Goal: Obtain resource: Download file/media

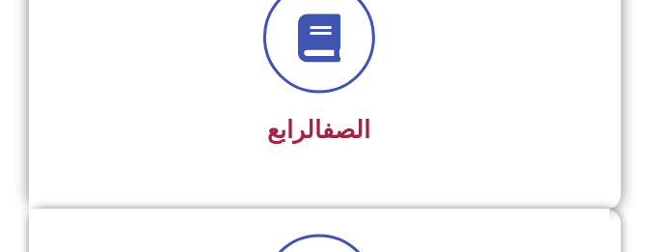
scroll to position [1220, 0]
click at [393, 84] on div at bounding box center [319, 38] width 529 height 112
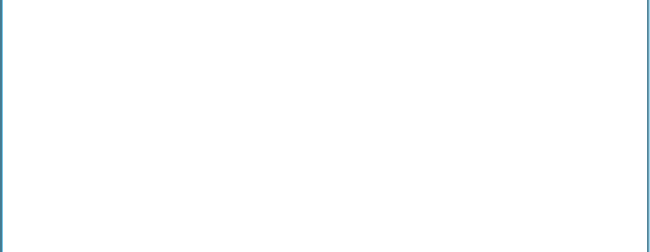
scroll to position [2328, 0]
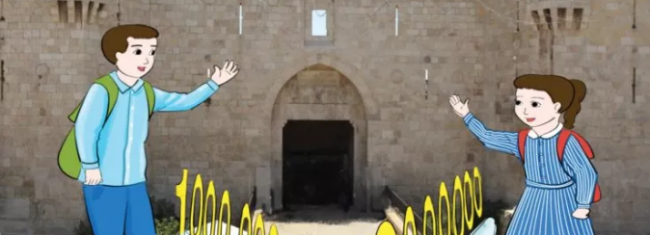
click at [577, 98] on img at bounding box center [324, 35] width 677 height 850
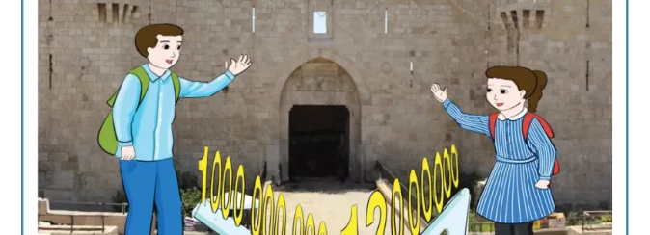
scroll to position [2107, 0]
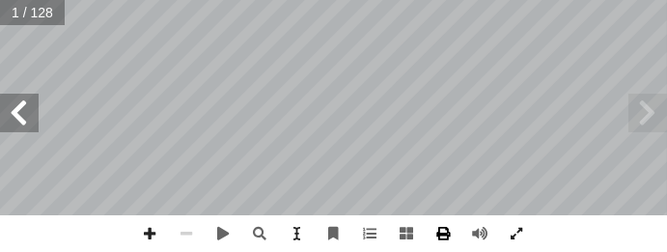
click at [438, 234] on span at bounding box center [443, 233] width 37 height 37
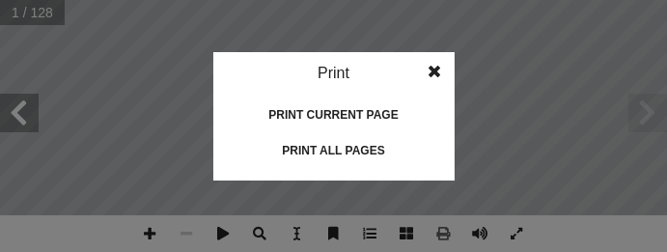
click at [433, 53] on span at bounding box center [435, 71] width 35 height 39
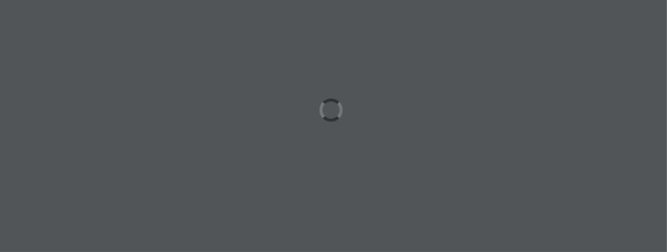
click at [528, 122] on div at bounding box center [333, 126] width 667 height 252
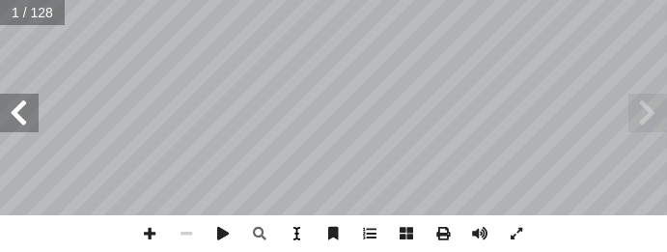
click at [308, 236] on span at bounding box center [297, 233] width 37 height 37
click at [379, 235] on span at bounding box center [370, 233] width 37 height 37
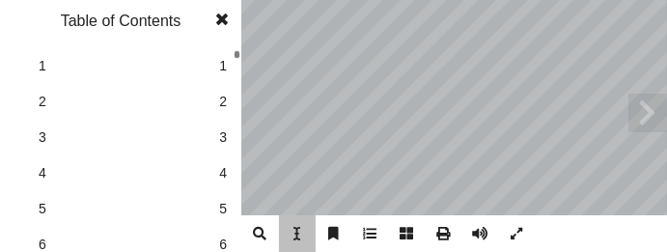
click at [379, 235] on span at bounding box center [370, 233] width 37 height 37
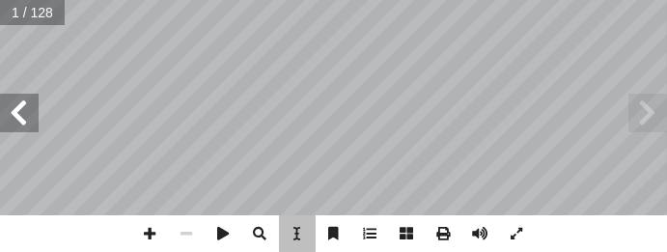
click at [379, 235] on span at bounding box center [370, 233] width 37 height 37
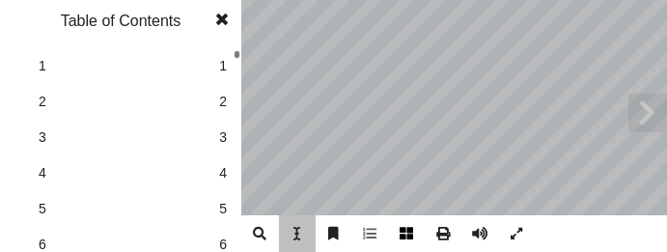
click at [411, 234] on span at bounding box center [407, 233] width 37 height 37
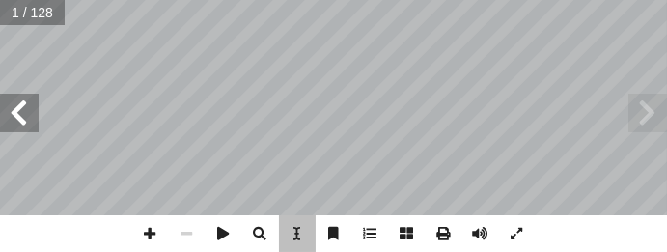
click at [411, 234] on span at bounding box center [407, 233] width 37 height 37
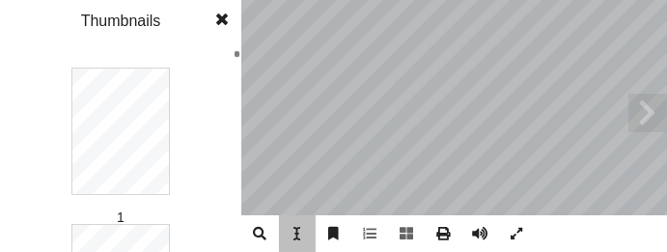
click at [224, 15] on span at bounding box center [222, 19] width 35 height 39
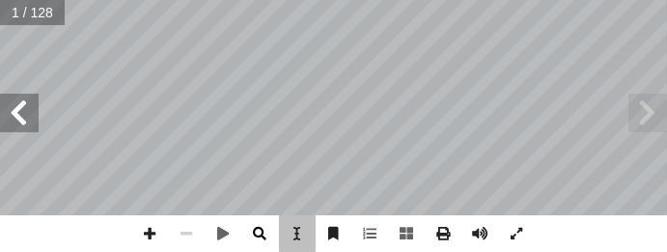
click at [260, 228] on span at bounding box center [260, 233] width 37 height 37
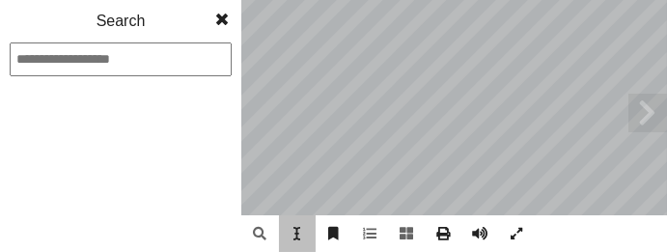
click at [229, 18] on span at bounding box center [222, 19] width 35 height 39
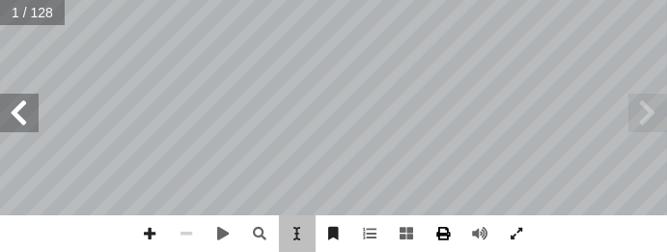
click at [450, 232] on span at bounding box center [443, 233] width 37 height 37
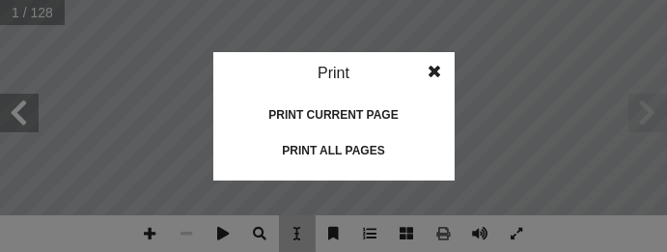
click at [362, 155] on div "Print all pages" at bounding box center [333, 150] width 193 height 31
